Goal: Find specific page/section: Find specific page/section

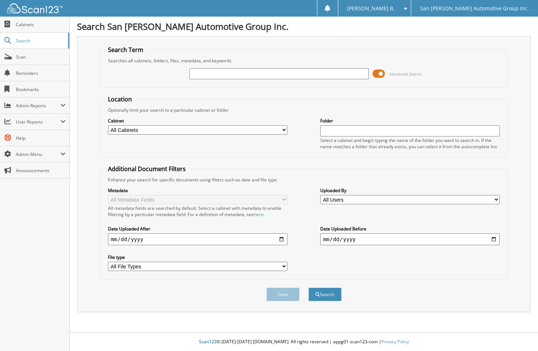
click at [345, 72] on input "text" at bounding box center [280, 73] width 180 height 11
type input "206017"
click at [309, 288] on button "Search" at bounding box center [325, 295] width 33 height 14
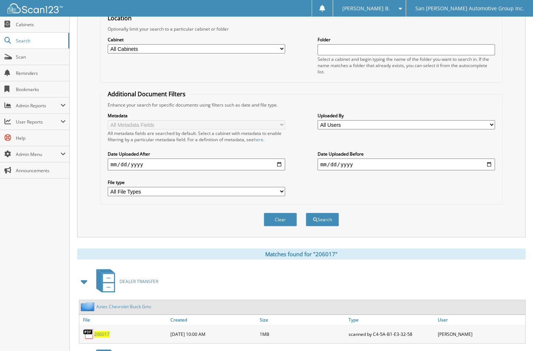
scroll to position [148, 0]
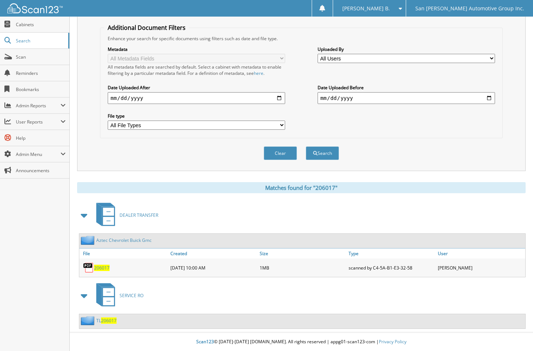
click at [101, 267] on span "206017" at bounding box center [101, 268] width 15 height 6
click at [274, 150] on button "Clear" at bounding box center [280, 153] width 33 height 14
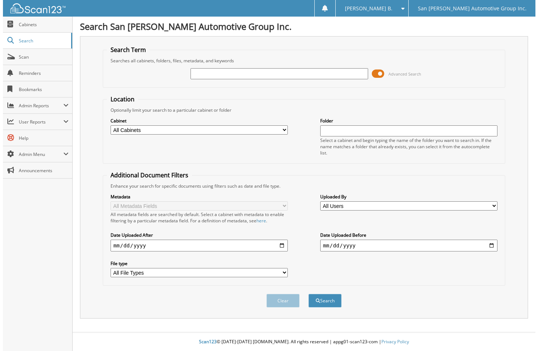
scroll to position [0, 0]
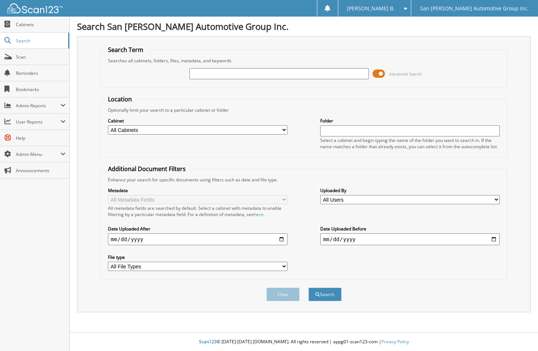
drag, startPoint x: 30, startPoint y: 28, endPoint x: 18, endPoint y: 6, distance: 25.1
click at [30, 27] on link "Cabinets" at bounding box center [34, 25] width 69 height 16
